Goal: Find specific page/section: Find specific page/section

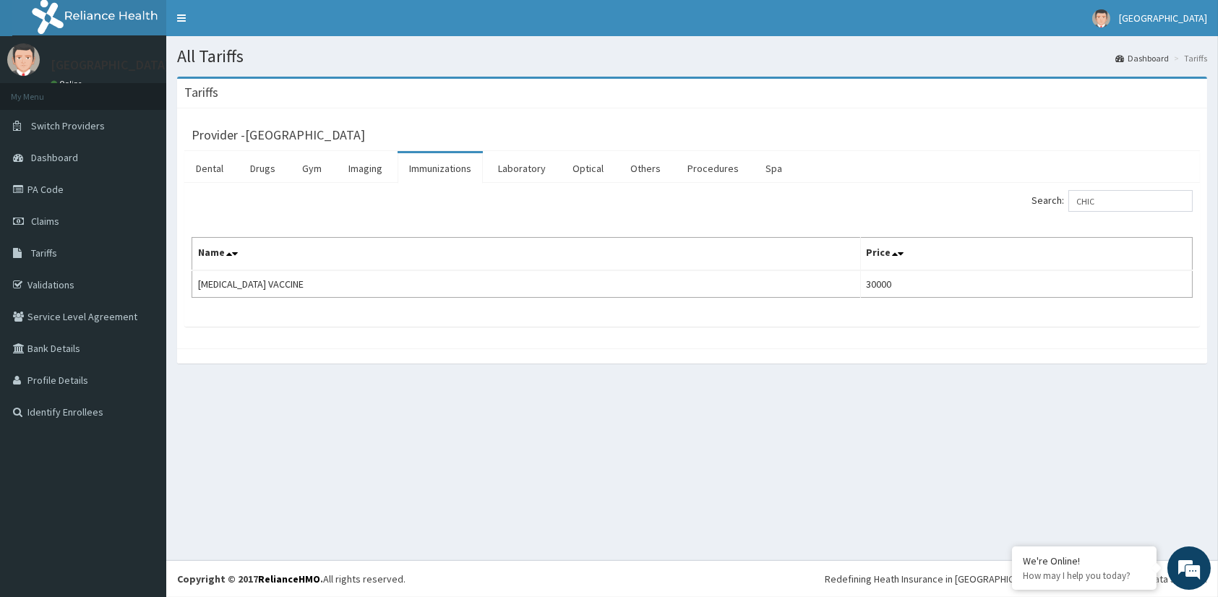
drag, startPoint x: 1133, startPoint y: 203, endPoint x: 1073, endPoint y: 204, distance: 60.0
click at [1073, 204] on label "Search: CHIC" at bounding box center [1111, 201] width 161 height 22
drag, startPoint x: 1123, startPoint y: 202, endPoint x: 1029, endPoint y: 205, distance: 94.7
click at [1029, 205] on div "Search: MMR" at bounding box center [948, 202] width 490 height 25
type input "MMR"
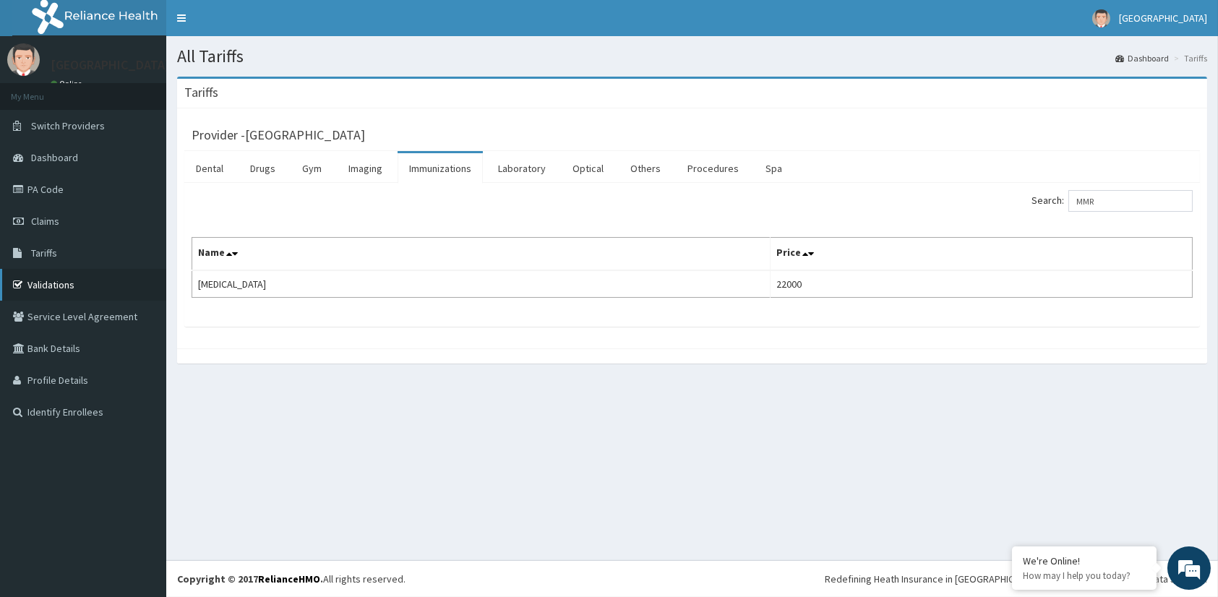
click at [53, 286] on link "Validations" at bounding box center [83, 285] width 166 height 32
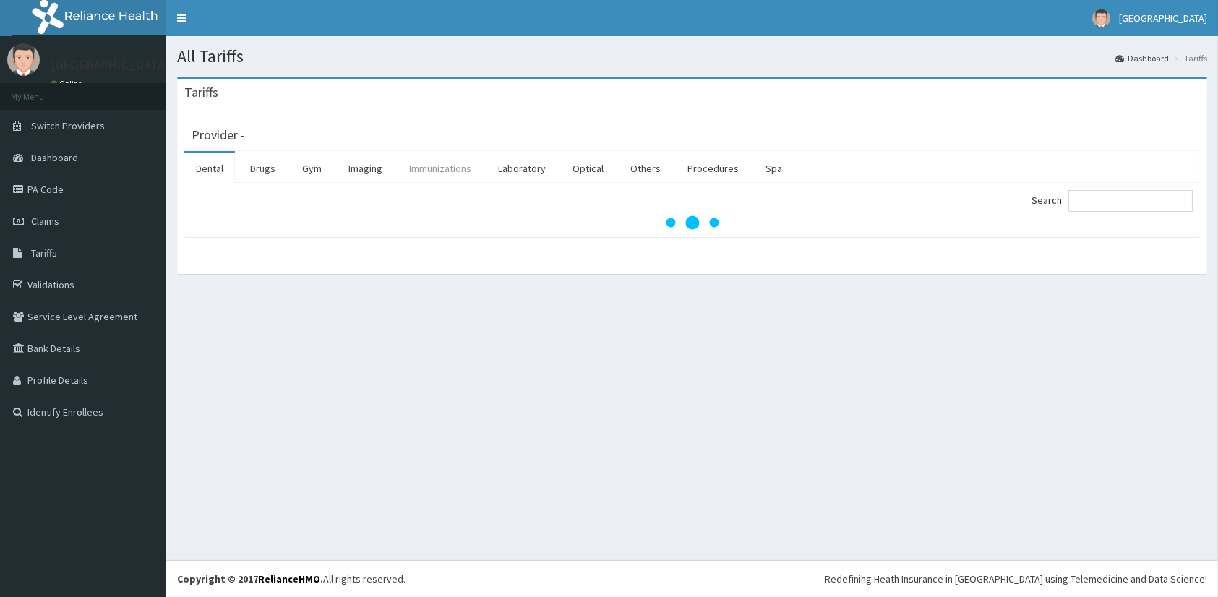
click at [434, 168] on link "Immunizations" at bounding box center [440, 168] width 85 height 30
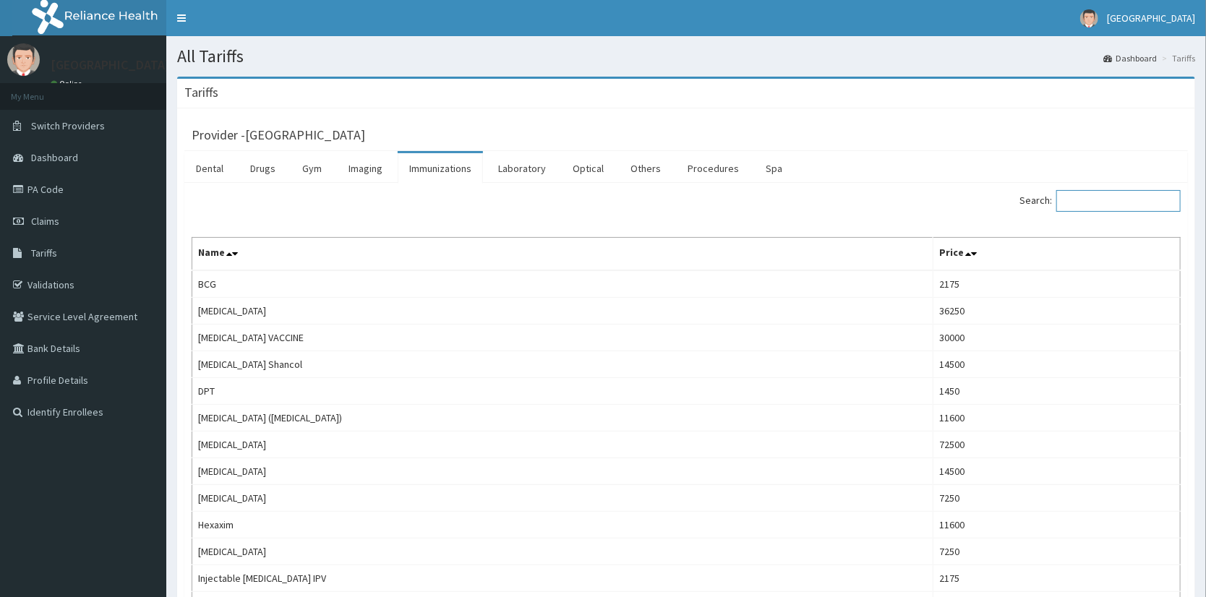
click at [1121, 198] on input "Search:" at bounding box center [1118, 201] width 124 height 22
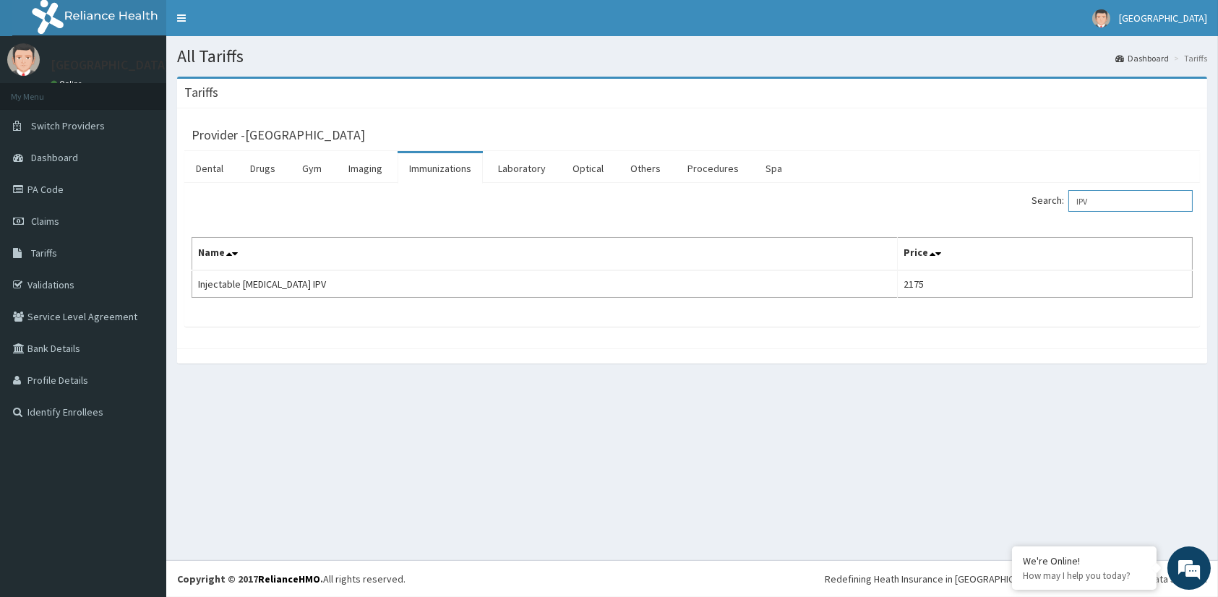
drag, startPoint x: 1134, startPoint y: 200, endPoint x: 979, endPoint y: 212, distance: 155.8
click at [979, 212] on div "Search: IPV" at bounding box center [948, 202] width 490 height 25
drag, startPoint x: 1110, startPoint y: 193, endPoint x: 1040, endPoint y: 220, distance: 74.6
click at [1040, 220] on div "Search: OPV Name Price OPV 2175" at bounding box center [692, 244] width 1001 height 108
drag, startPoint x: 1138, startPoint y: 199, endPoint x: 963, endPoint y: 212, distance: 176.1
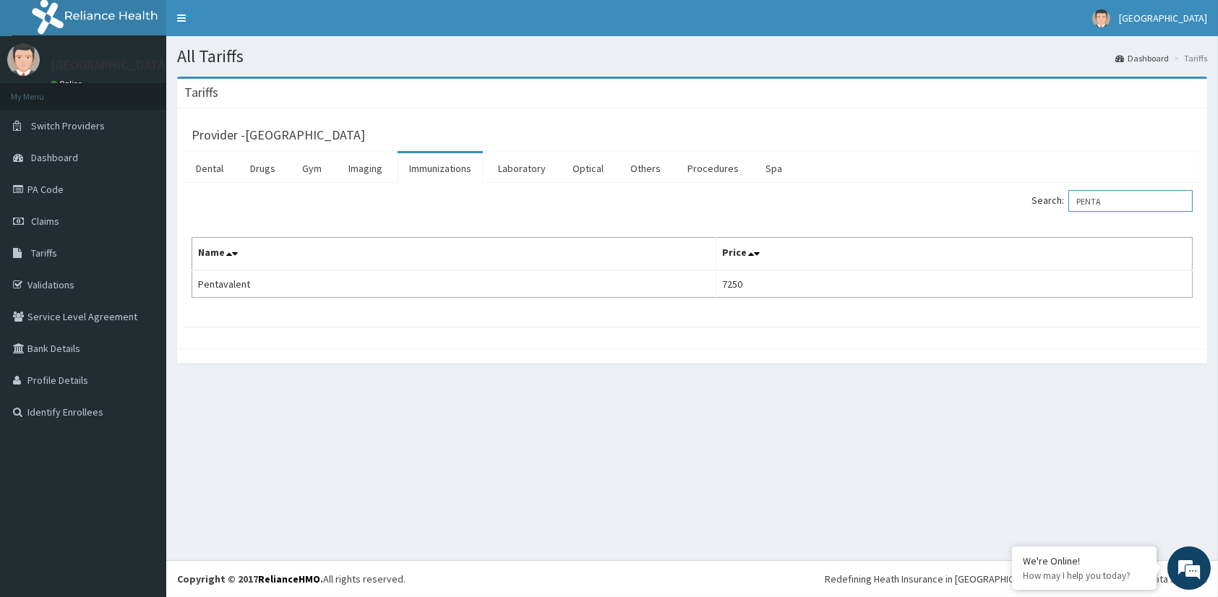
click at [963, 212] on div "Search: PENTA" at bounding box center [948, 202] width 490 height 25
drag, startPoint x: 1156, startPoint y: 202, endPoint x: 1033, endPoint y: 207, distance: 123.0
click at [1033, 207] on div "Search: PNEUMO" at bounding box center [948, 202] width 490 height 25
type input "ROTA"
click at [41, 186] on link "PA Code" at bounding box center [83, 189] width 166 height 32
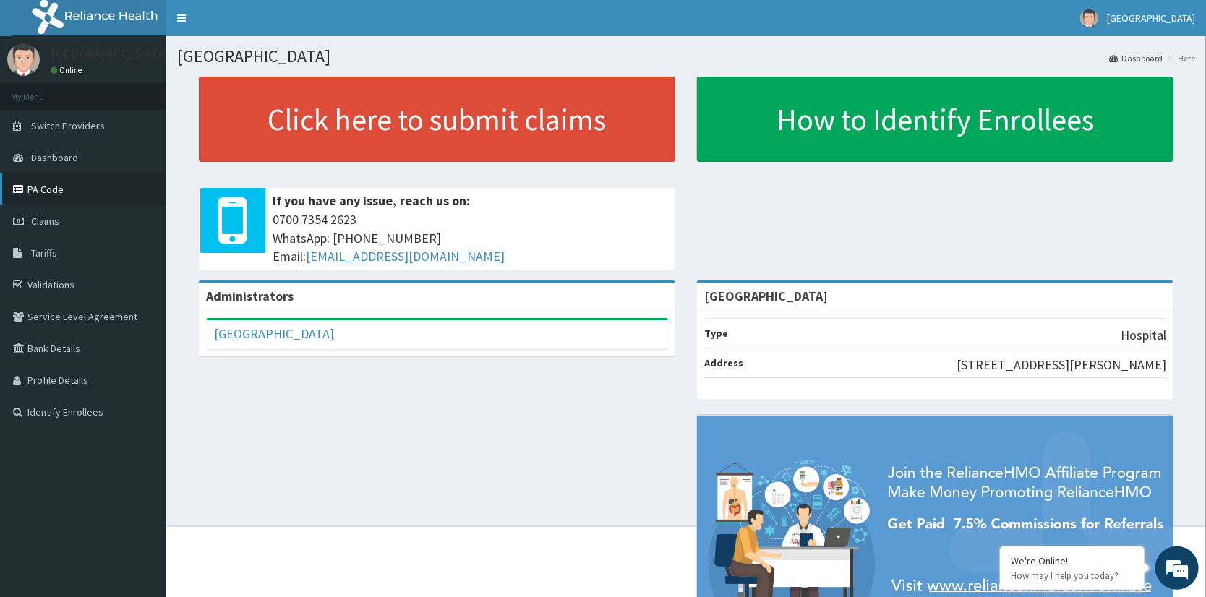
click at [43, 186] on link "PA Code" at bounding box center [83, 189] width 166 height 32
